Goal: Information Seeking & Learning: Learn about a topic

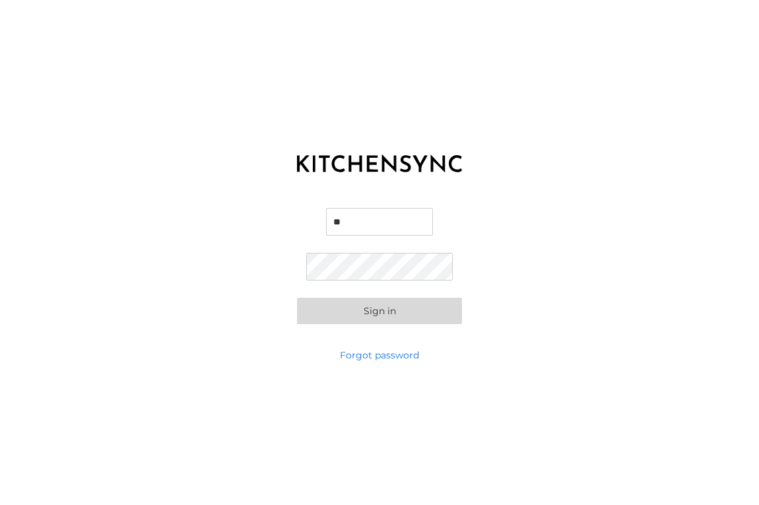
type input "*"
type input "**********"
click at [380, 310] on button "Sign in" at bounding box center [379, 311] width 165 height 26
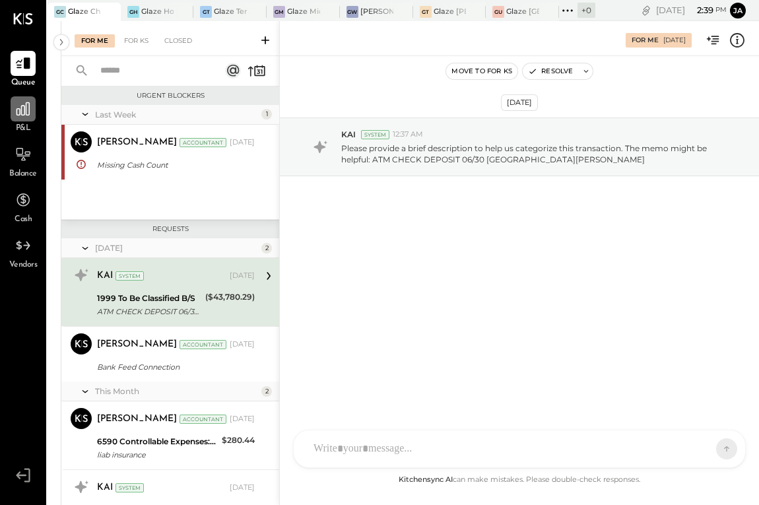
click at [29, 108] on icon at bounding box center [23, 108] width 13 height 13
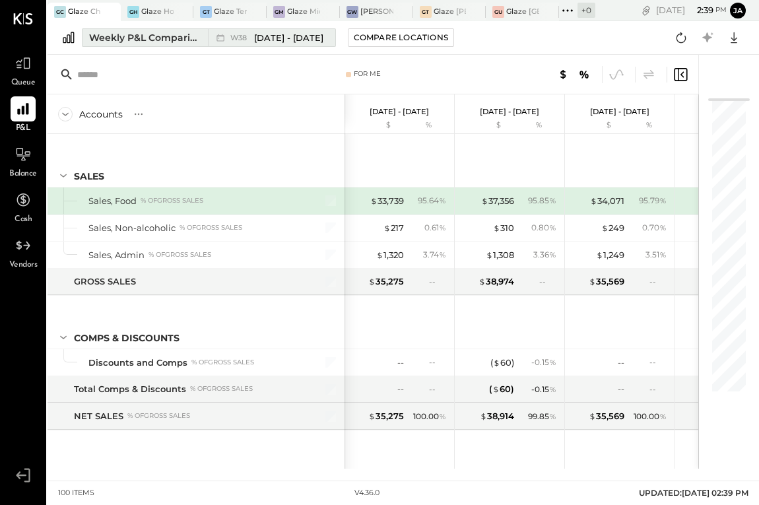
click at [175, 36] on div "Weekly P&L Comparison" at bounding box center [144, 37] width 111 height 13
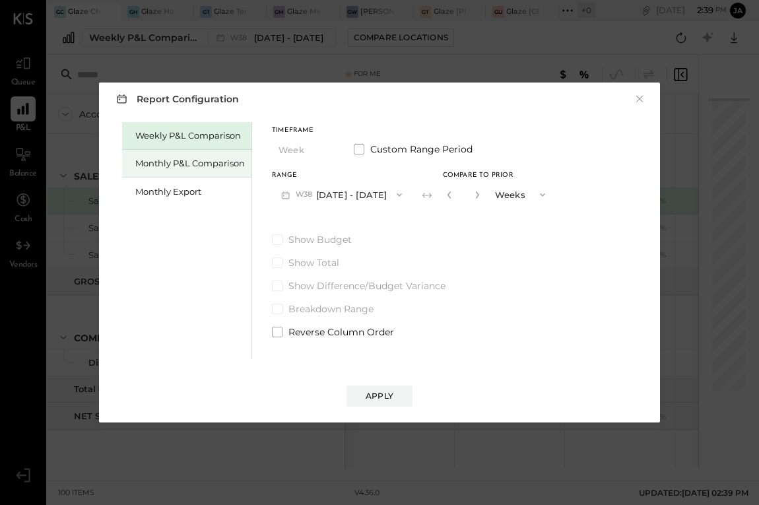
click at [212, 158] on div "Monthly P&L Comparison" at bounding box center [190, 163] width 110 height 13
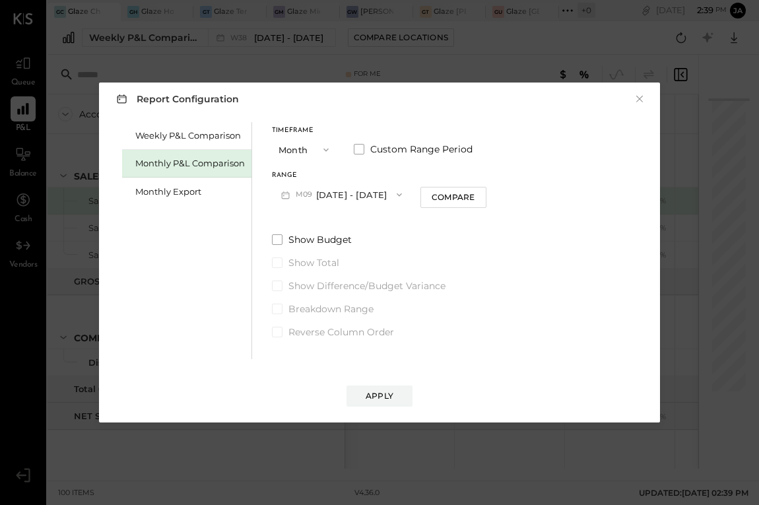
click at [432, 212] on div "Timeframe Month Custom Range Period Range M09 [DATE] - [DATE] Compare Show Budg…" at bounding box center [379, 230] width 215 height 216
click at [442, 198] on div "Compare" at bounding box center [453, 196] width 43 height 11
click at [473, 194] on icon "button" at bounding box center [477, 195] width 8 height 8
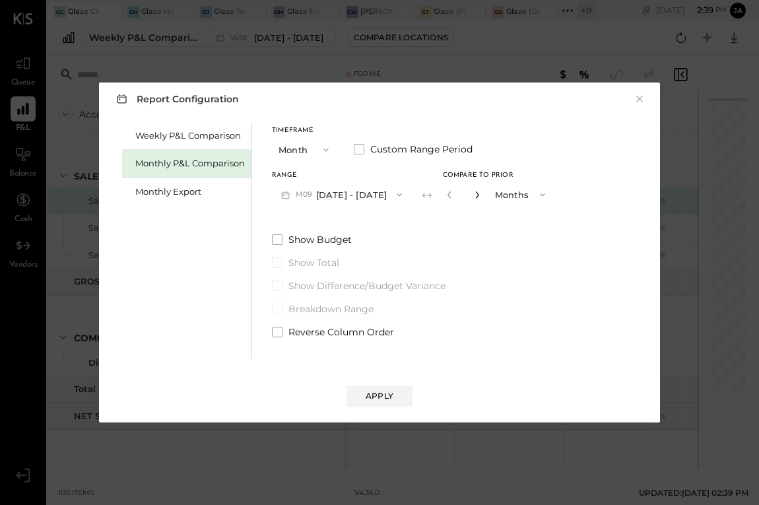
click at [473, 194] on icon "button" at bounding box center [477, 195] width 8 height 8
type input "*"
click at [375, 396] on div "Apply" at bounding box center [380, 395] width 28 height 11
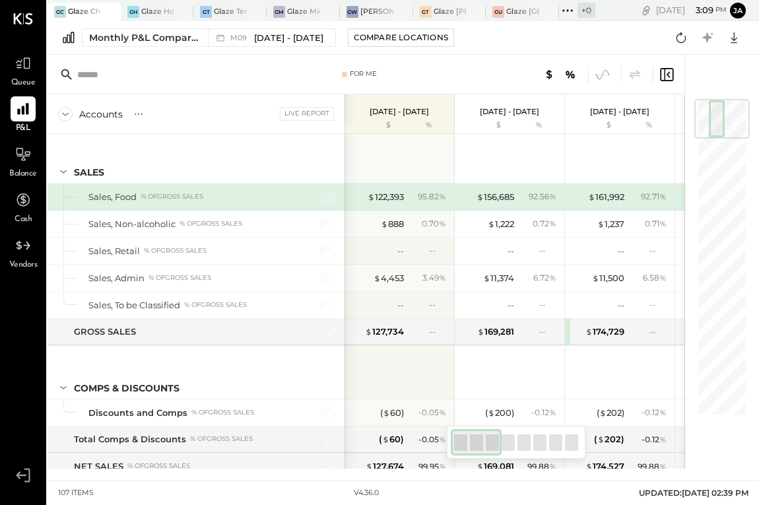
scroll to position [0, 1]
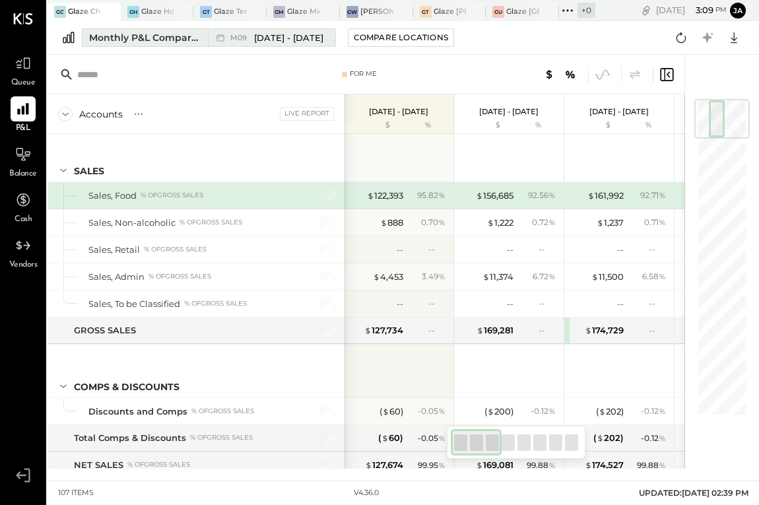
click at [152, 39] on div "Monthly P&L Comparison" at bounding box center [144, 37] width 111 height 13
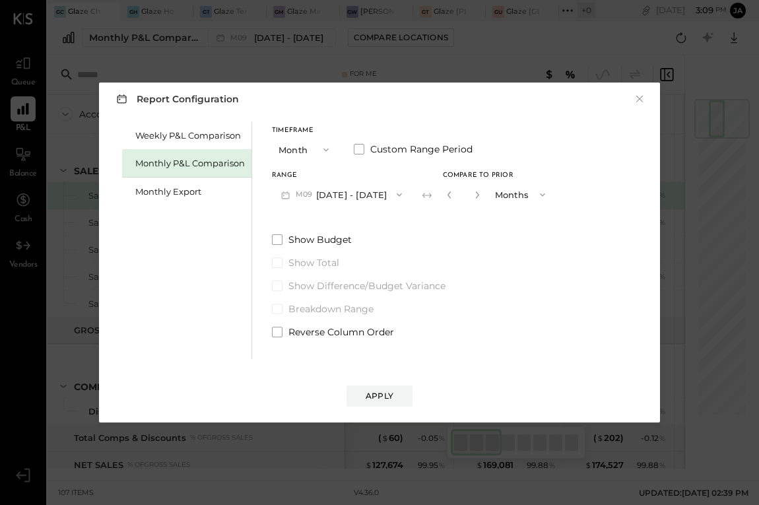
click at [286, 149] on button "Month" at bounding box center [305, 149] width 66 height 24
click at [287, 149] on span "Month" at bounding box center [295, 149] width 26 height 9
click at [298, 151] on button "Month" at bounding box center [305, 149] width 66 height 24
click at [309, 107] on div "Report Configuration ×" at bounding box center [379, 98] width 535 height 19
click at [29, 36] on div "Report Configuration × Weekly P&L Comparison Monthly P&L Comparison Monthly Exp…" at bounding box center [379, 252] width 759 height 505
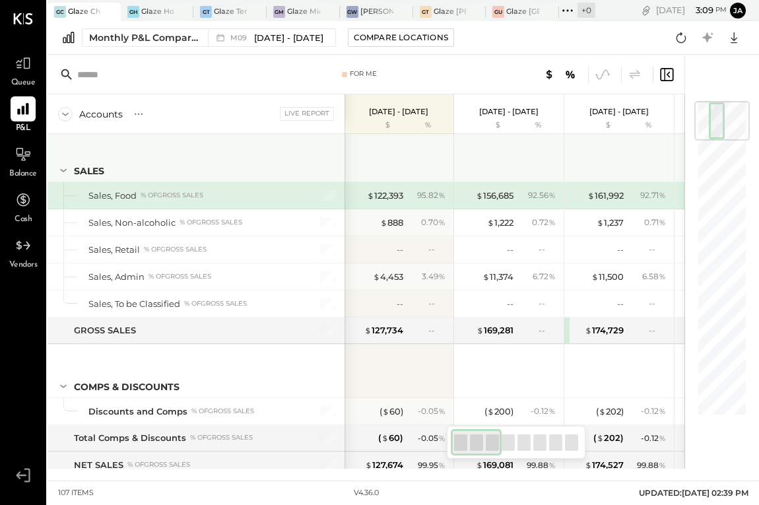
scroll to position [47, 0]
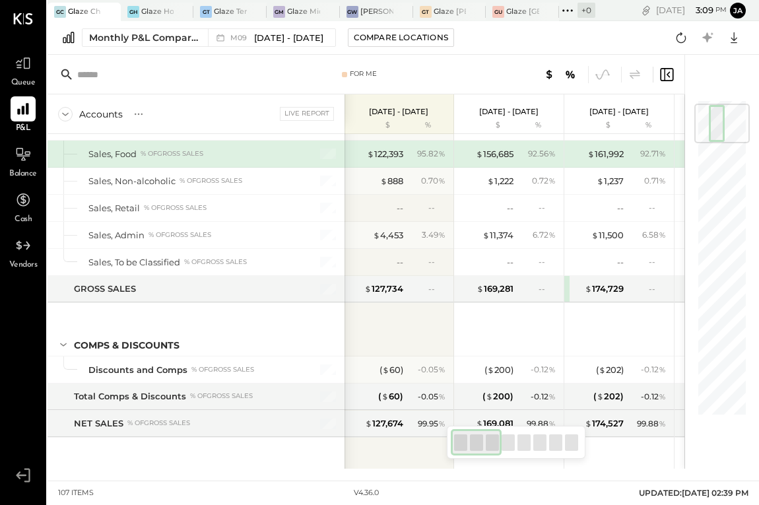
click at [22, 22] on icon at bounding box center [23, 18] width 20 height 11
